Goal: Task Accomplishment & Management: Use online tool/utility

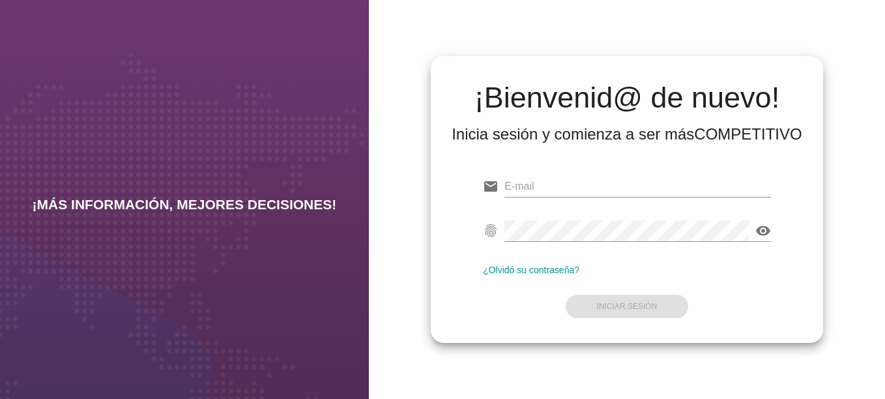
type input "[EMAIL_ADDRESS][DOMAIN_NAME]"
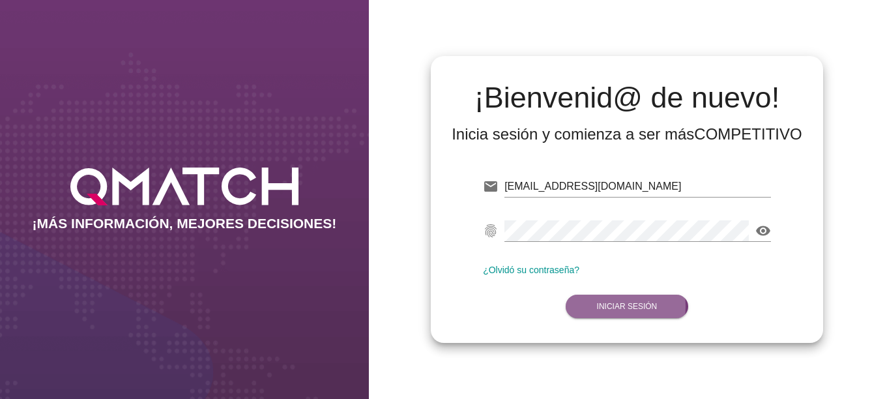
click at [619, 308] on strong "Iniciar Sesión" at bounding box center [627, 306] width 61 height 9
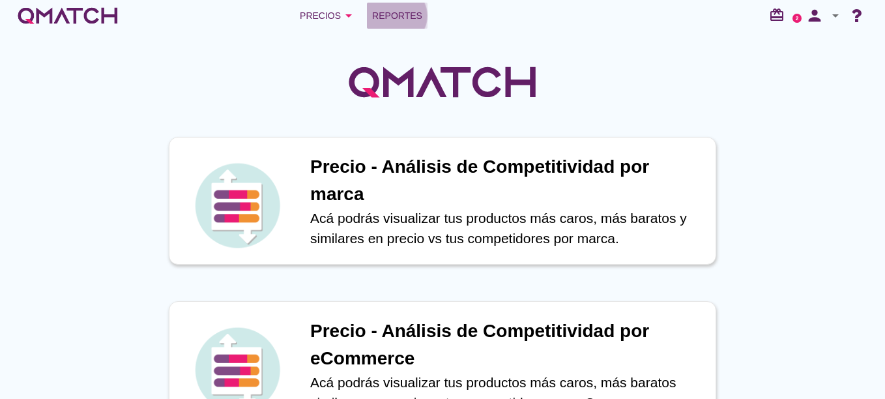
click at [400, 20] on span "Reportes" at bounding box center [397, 16] width 50 height 16
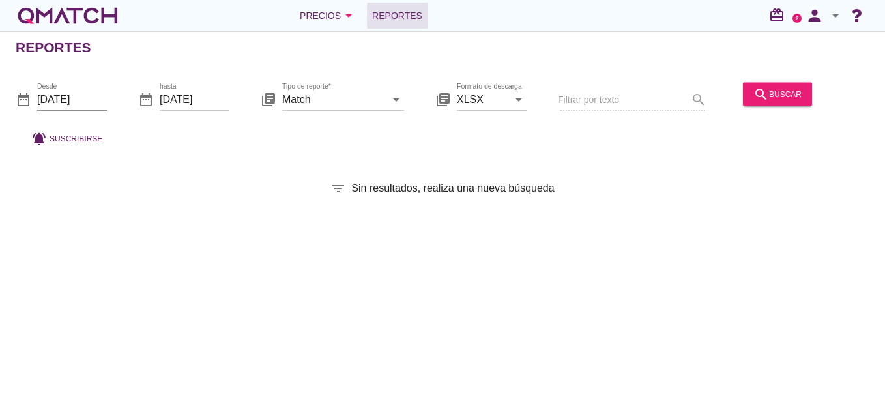
click at [61, 97] on input "[DATE]" at bounding box center [72, 99] width 70 height 21
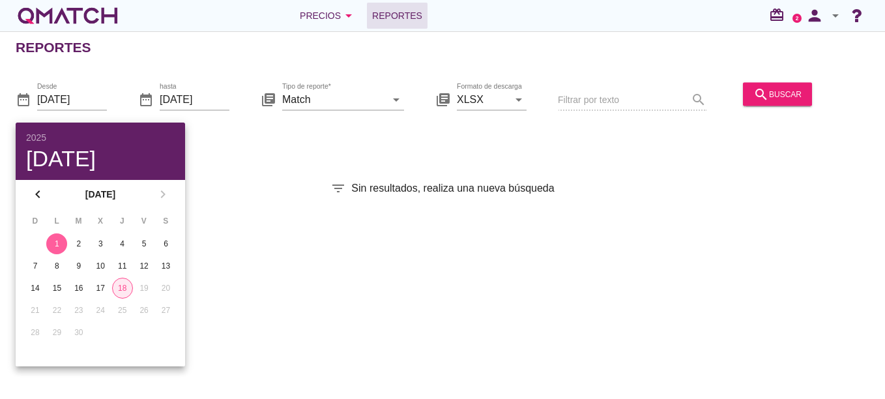
click at [125, 283] on div "18" at bounding box center [123, 288] width 20 height 12
type input "[DATE]"
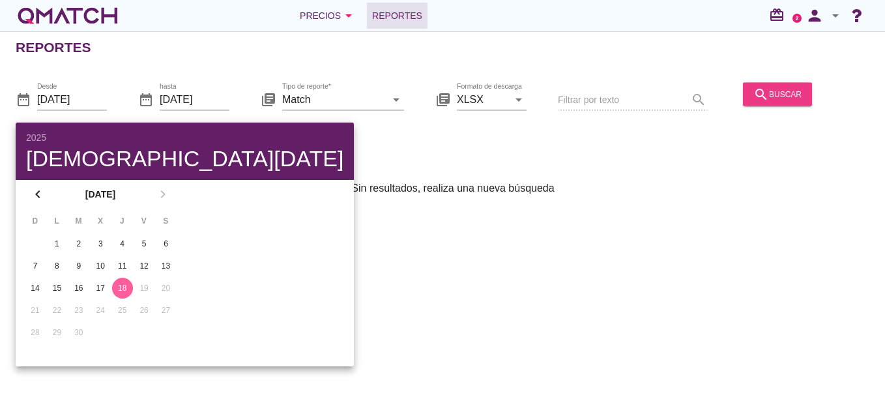
click at [743, 100] on button "search buscar" at bounding box center [777, 93] width 69 height 23
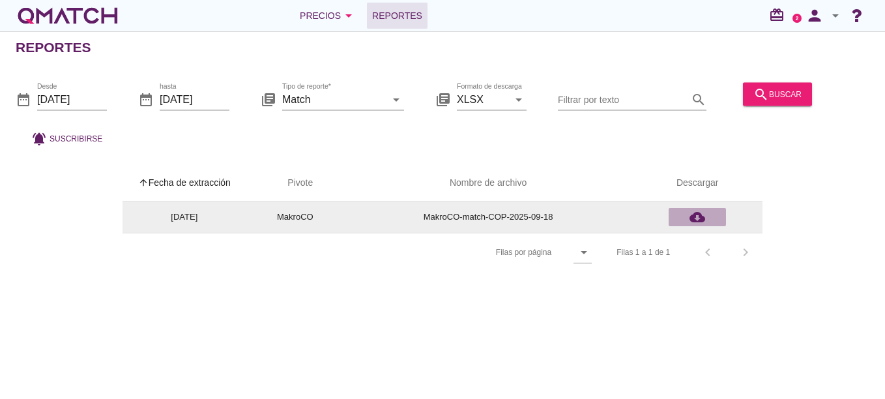
click at [694, 218] on icon "cloud_download" at bounding box center [698, 217] width 16 height 16
